Goal: Check status: Check status

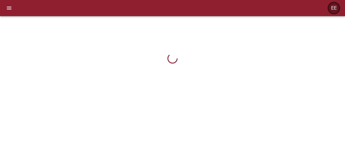
click at [334, 8] on div "EE" at bounding box center [334, 8] width 10 height 10
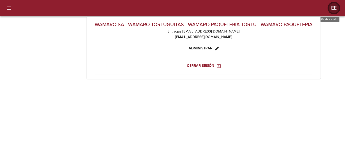
click at [332, 9] on div "EE" at bounding box center [334, 8] width 10 height 10
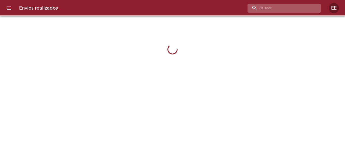
click at [303, 10] on input "buscar" at bounding box center [280, 8] width 65 height 9
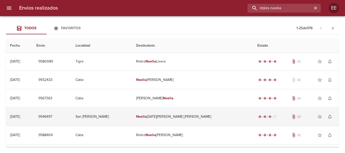
scroll to position [101, 0]
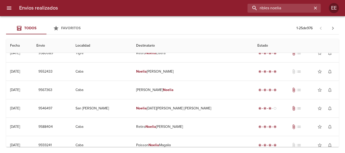
drag, startPoint x: 298, startPoint y: 7, endPoint x: 236, endPoint y: 8, distance: 62.0
click at [236, 8] on div "ribles noelia" at bounding box center [191, 8] width 259 height 9
paste input "RIBLES NOELIA BELEN BP"
type input "RIBLES NOELIA BELEN BP"
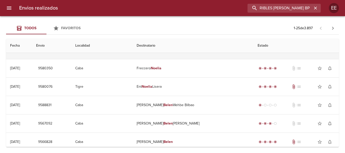
scroll to position [76, 0]
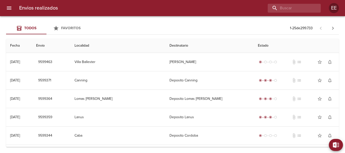
click at [294, 2] on div "Envios realizados EE" at bounding box center [172, 8] width 345 height 16
click at [296, 8] on input "buscar" at bounding box center [280, 8] width 65 height 9
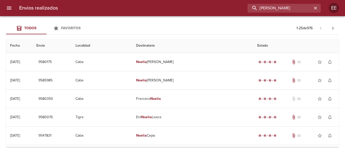
drag, startPoint x: 272, startPoint y: 10, endPoint x: 228, endPoint y: 10, distance: 44.2
click at [228, 10] on div "[PERSON_NAME]" at bounding box center [191, 8] width 259 height 9
type input "ribles"
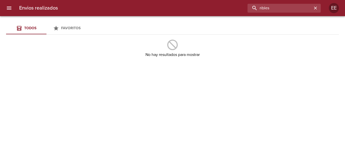
drag, startPoint x: 279, startPoint y: 7, endPoint x: 231, endPoint y: 14, distance: 49.3
click at [231, 14] on div "Envios realizados ribles EE" at bounding box center [172, 8] width 345 height 16
click at [274, 9] on input "buscar" at bounding box center [280, 8] width 65 height 9
type input "n"
type input "[PERSON_NAME]"
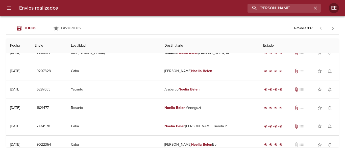
scroll to position [202, 0]
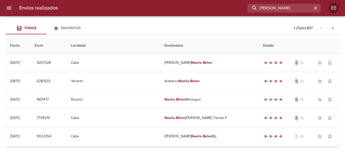
drag, startPoint x: 292, startPoint y: 4, endPoint x: 247, endPoint y: 8, distance: 44.9
click at [247, 8] on div "[PERSON_NAME]" at bounding box center [191, 8] width 259 height 9
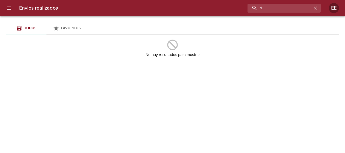
type input "r"
click at [283, 6] on input "buscar" at bounding box center [280, 8] width 65 height 9
type input "[PERSON_NAME]"
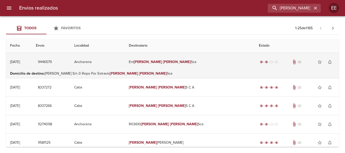
click at [162, 61] on em "[PERSON_NAME]" at bounding box center [148, 62] width 28 height 4
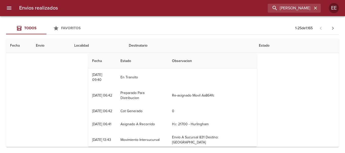
scroll to position [17, 0]
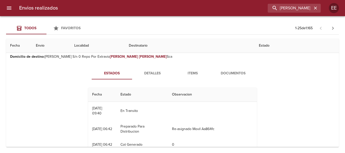
click at [153, 75] on span "Detalles" at bounding box center [152, 74] width 34 height 6
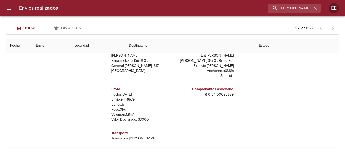
scroll to position [34, 0]
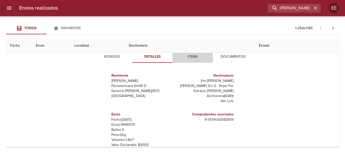
click at [193, 56] on span "Items" at bounding box center [193, 57] width 34 height 6
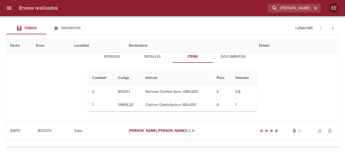
click at [235, 57] on span "Documentos" at bounding box center [233, 57] width 34 height 6
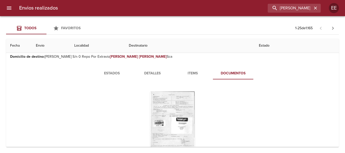
scroll to position [0, 0]
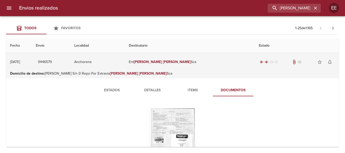
click at [193, 61] on td "Ent [PERSON_NAME]" at bounding box center [190, 62] width 130 height 18
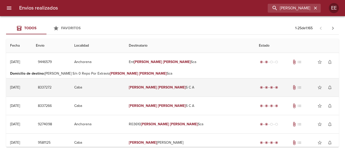
click at [172, 86] on em "[PERSON_NAME]" at bounding box center [172, 87] width 28 height 4
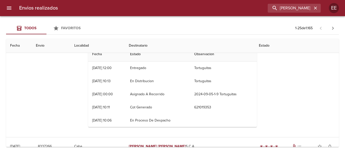
scroll to position [42, 0]
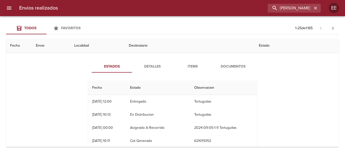
click at [229, 69] on span "Documentos" at bounding box center [233, 67] width 34 height 6
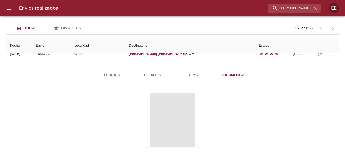
scroll to position [51, 0]
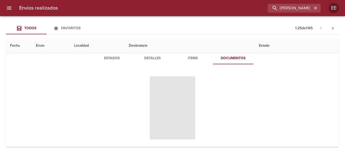
click at [171, 98] on span "Tabla de envíos del cliente" at bounding box center [173, 108] width 46 height 63
drag, startPoint x: 181, startPoint y: 95, endPoint x: 174, endPoint y: 102, distance: 10.2
click at [174, 102] on span "Tabla de envíos del cliente" at bounding box center [173, 108] width 46 height 63
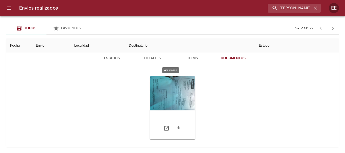
click at [185, 99] on div "Tabla de envíos del cliente" at bounding box center [173, 108] width 46 height 63
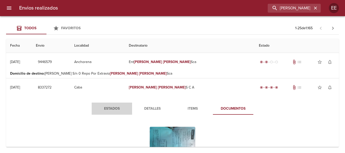
click at [118, 108] on span "Estados" at bounding box center [112, 109] width 34 height 6
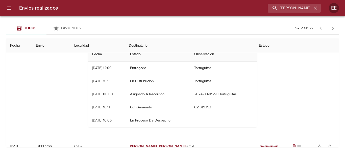
scroll to position [109, 0]
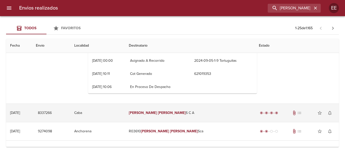
click at [187, 115] on td "[PERSON_NAME] S C A" at bounding box center [190, 113] width 130 height 18
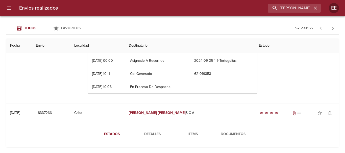
scroll to position [101, 0]
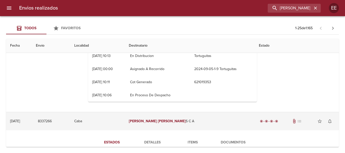
click at [169, 123] on em "[PERSON_NAME]" at bounding box center [172, 121] width 28 height 4
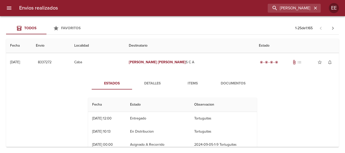
scroll to position [17, 0]
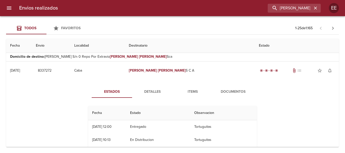
click at [118, 88] on button "Estados" at bounding box center [112, 92] width 40 height 12
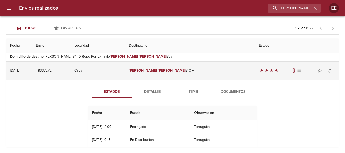
click at [172, 75] on td "[PERSON_NAME] S C A" at bounding box center [190, 71] width 130 height 18
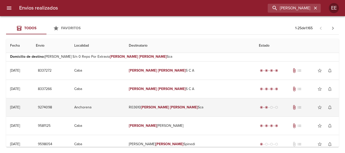
scroll to position [0, 0]
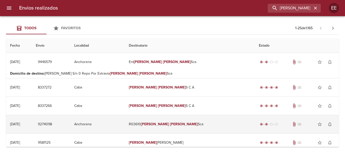
click at [202, 125] on td "R03610 [PERSON_NAME]" at bounding box center [190, 125] width 130 height 18
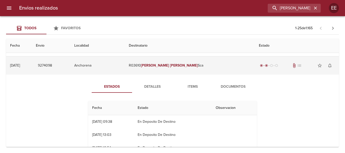
scroll to position [68, 0]
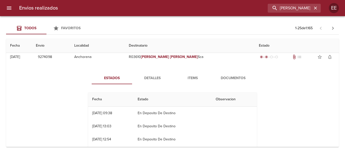
click at [239, 81] on span "Documentos" at bounding box center [233, 78] width 34 height 6
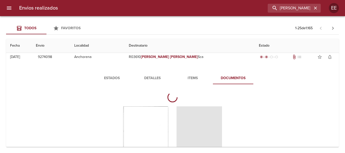
click at [109, 77] on span "Estados" at bounding box center [112, 78] width 34 height 6
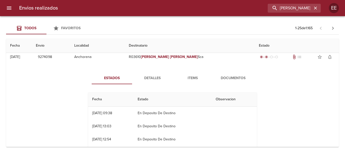
click at [240, 80] on span "Documentos" at bounding box center [233, 78] width 34 height 6
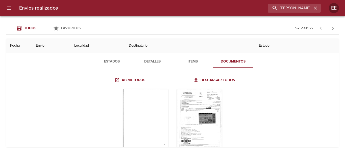
scroll to position [101, 0]
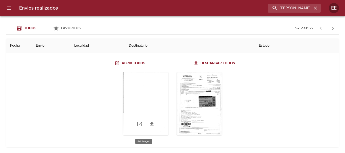
click at [138, 101] on div "Tabla de envíos del cliente" at bounding box center [146, 103] width 46 height 63
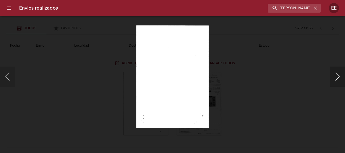
click at [331, 78] on button "Siguiente" at bounding box center [337, 77] width 15 height 20
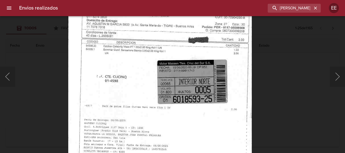
click at [198, 132] on img "Lightbox" at bounding box center [160, 91] width 184 height 261
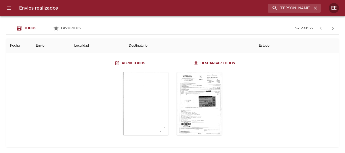
scroll to position [59, 0]
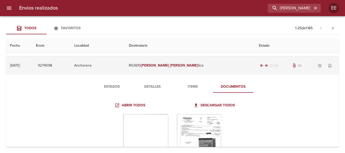
click at [190, 66] on em "[PERSON_NAME]" at bounding box center [184, 65] width 28 height 4
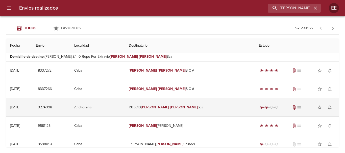
scroll to position [8, 0]
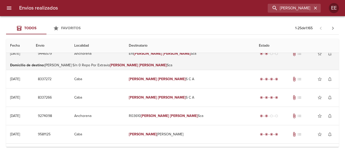
click at [193, 61] on td "Ent [PERSON_NAME]" at bounding box center [190, 54] width 130 height 18
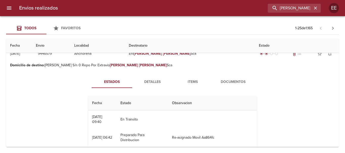
scroll to position [0, 0]
